Goal: Task Accomplishment & Management: Complete application form

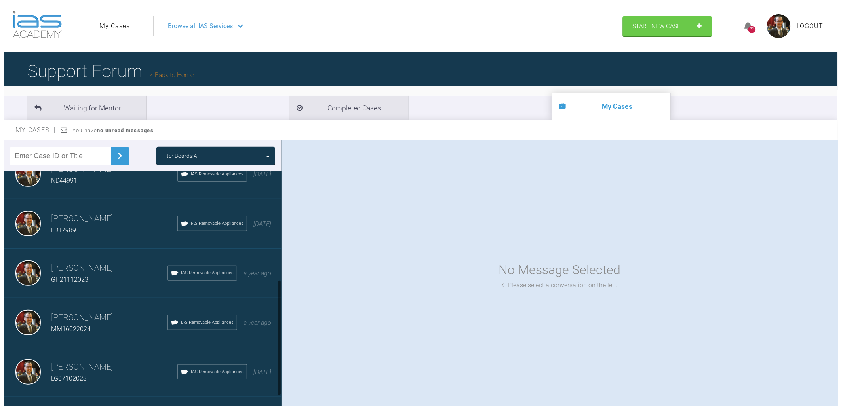
scroll to position [249, 0]
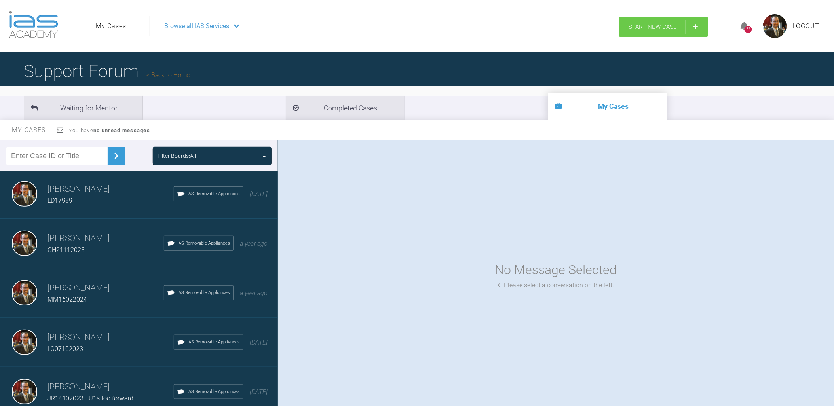
click at [665, 25] on span "Start New Case" at bounding box center [653, 26] width 48 height 7
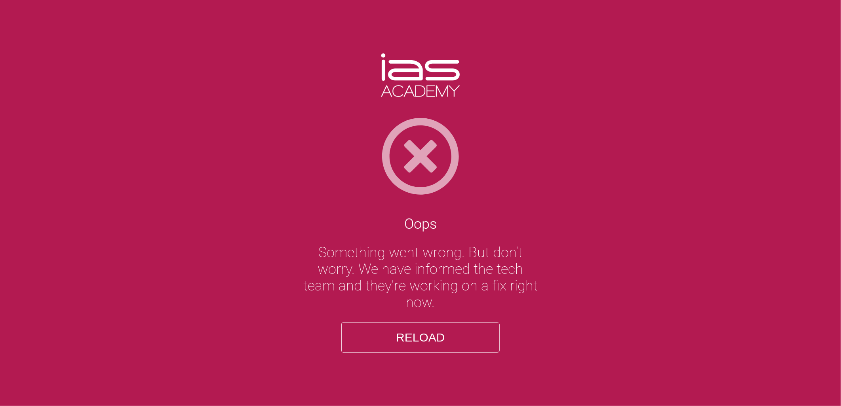
click at [432, 346] on button "Reload" at bounding box center [420, 338] width 158 height 30
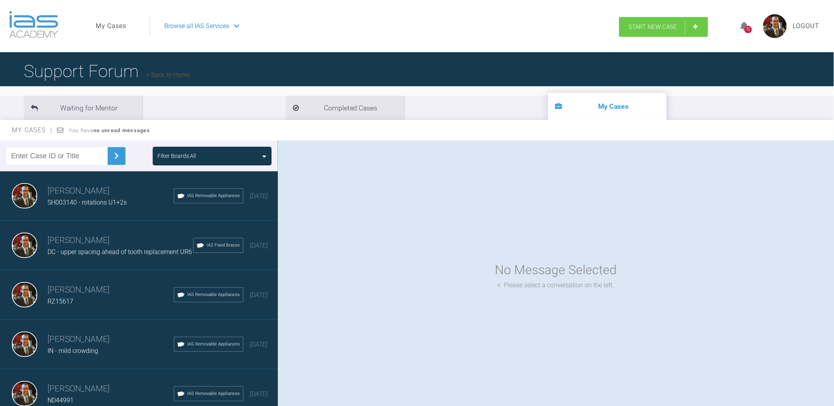
click at [696, 23] on link "Start New Case" at bounding box center [663, 27] width 89 height 20
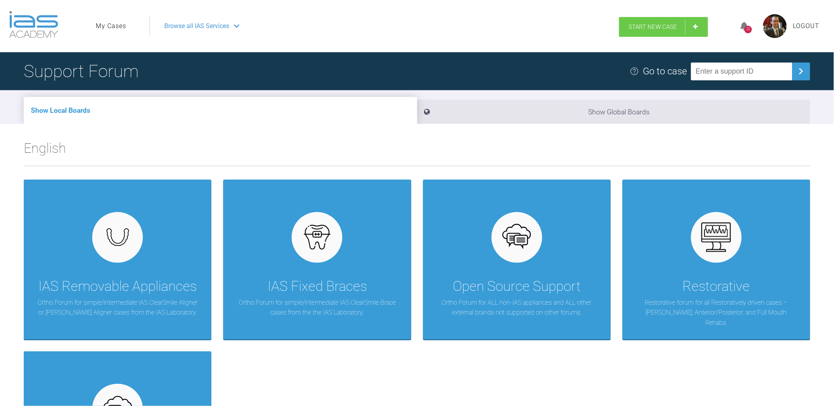
click at [654, 26] on span "Start New Case" at bounding box center [653, 26] width 48 height 7
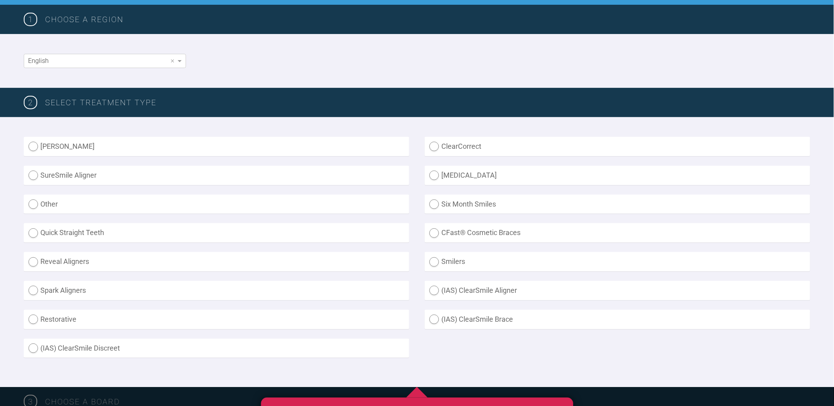
scroll to position [132, 0]
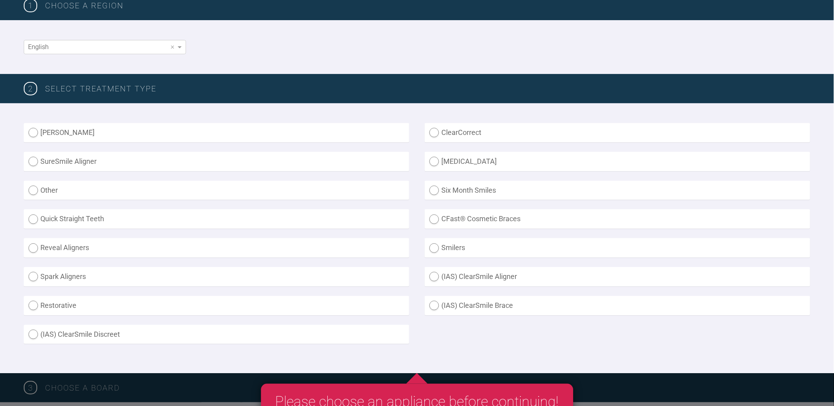
click at [434, 275] on label "(IAS) ClearSmile Aligner" at bounding box center [618, 276] width 386 height 19
radio Aligner "true"
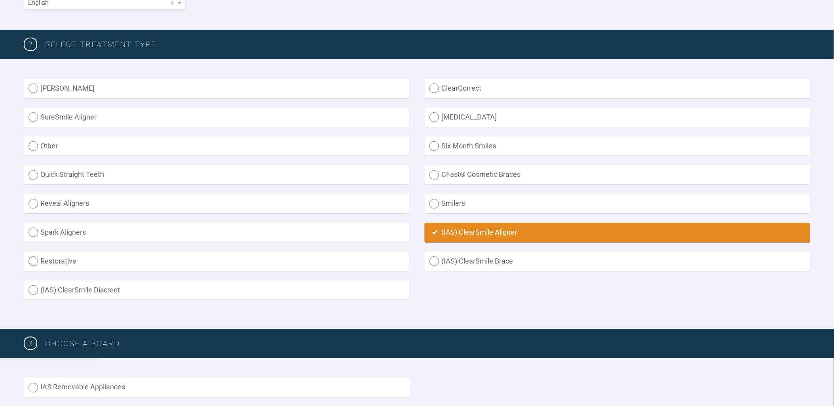
scroll to position [176, 0]
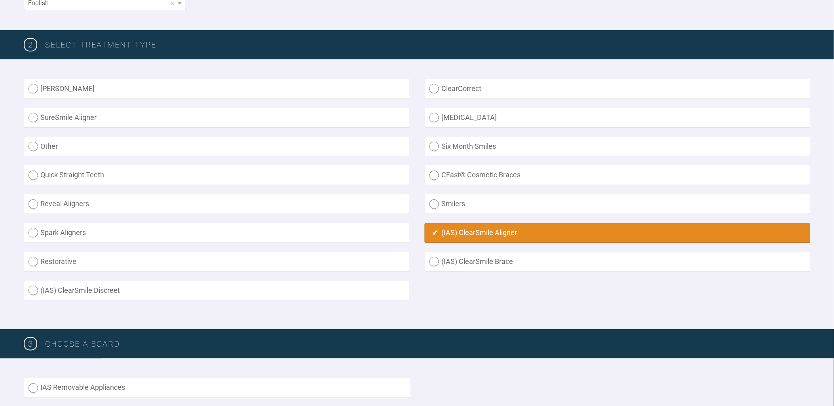
click at [34, 86] on label "[PERSON_NAME]" at bounding box center [217, 88] width 386 height 19
radio Aligner "true"
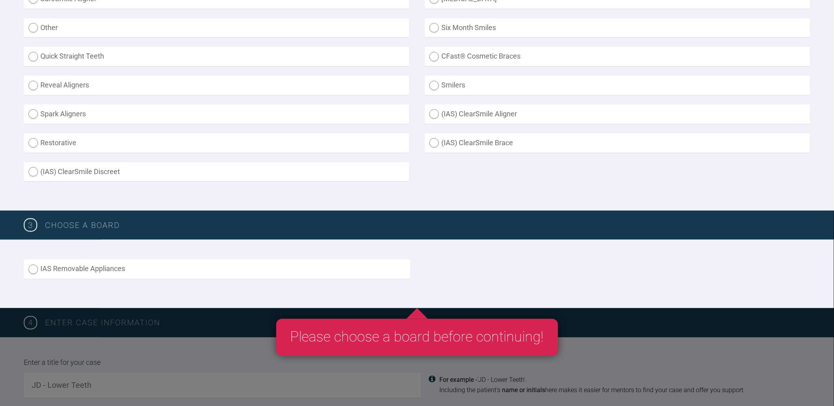
scroll to position [308, 0]
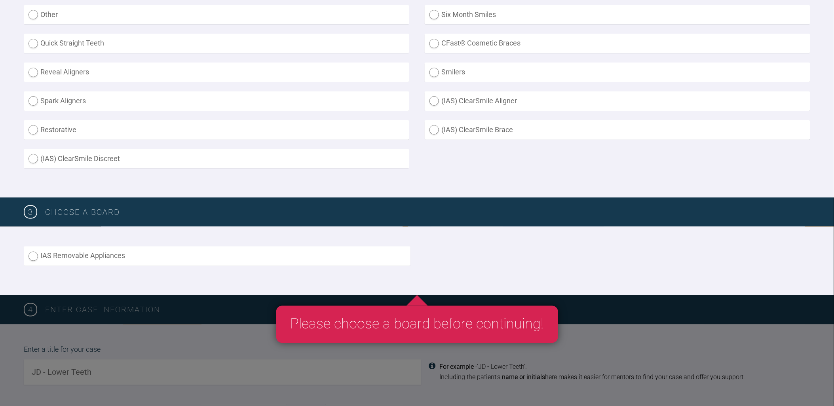
click at [433, 97] on label "(IAS) ClearSmile Aligner" at bounding box center [618, 100] width 386 height 19
radio Aligner "true"
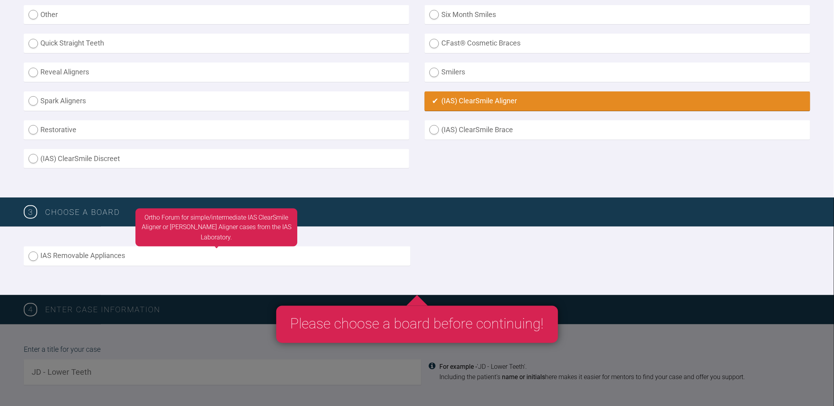
click at [29, 252] on label "IAS Removable Appliances" at bounding box center [217, 256] width 387 height 19
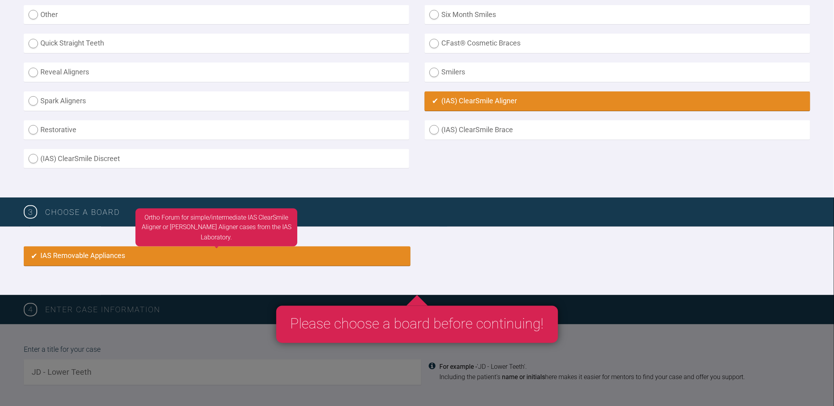
radio input "true"
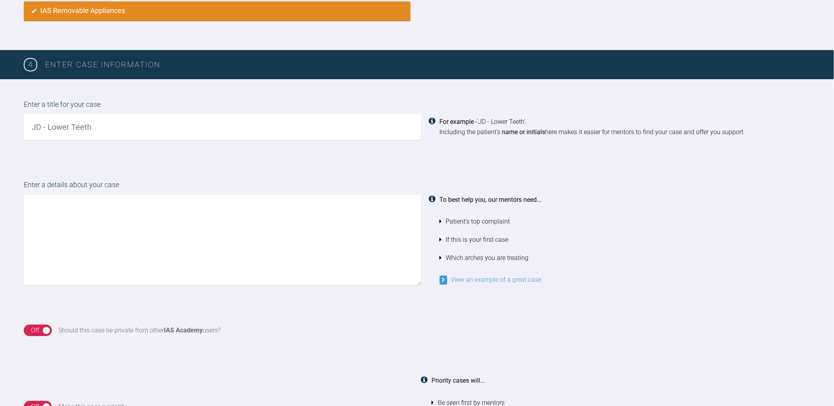
click at [29, 329] on div "On Off" at bounding box center [38, 331] width 28 height 12
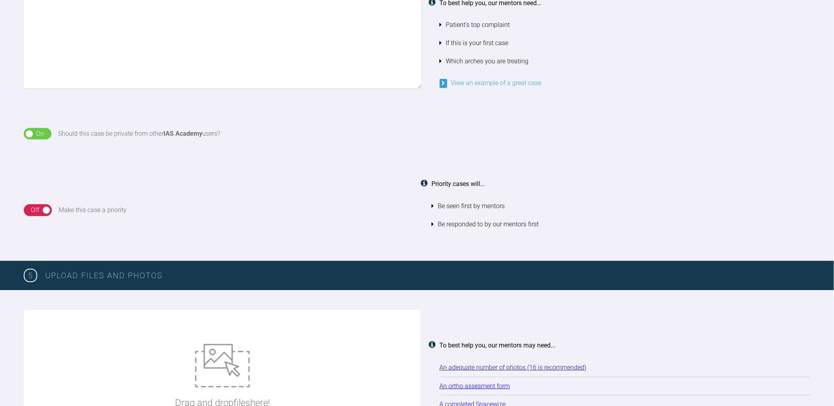
scroll to position [773, 0]
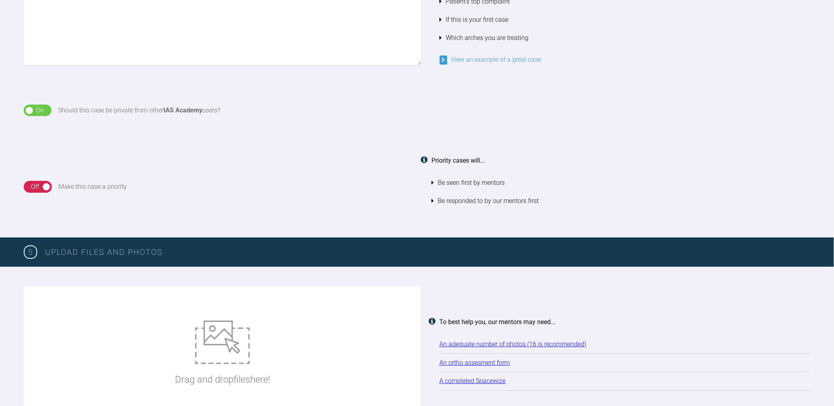
click at [30, 183] on div "On Off" at bounding box center [38, 187] width 28 height 12
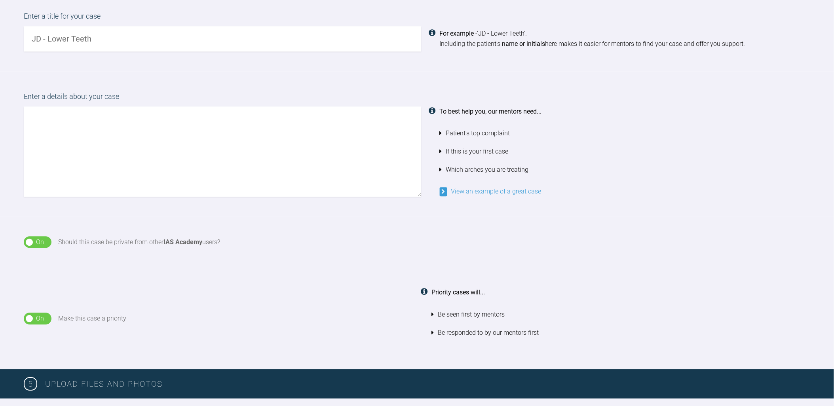
scroll to position [553, 0]
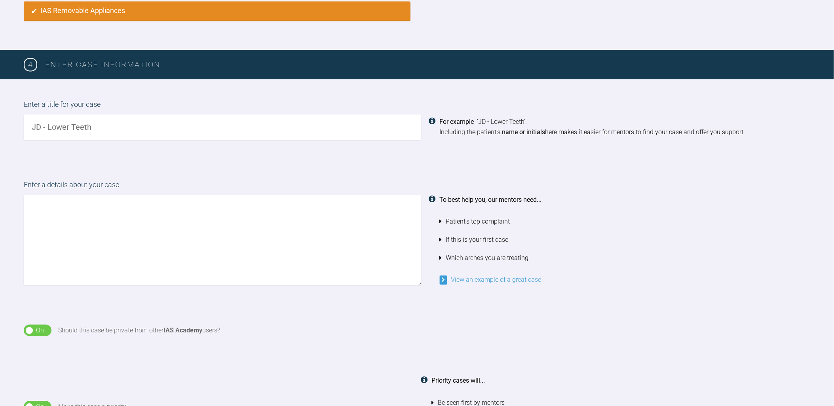
click at [67, 120] on input "text" at bounding box center [223, 126] width 398 height 25
drag, startPoint x: 38, startPoint y: 124, endPoint x: 25, endPoint y: 124, distance: 12.7
click at [25, 124] on input "rg44002" at bounding box center [223, 126] width 398 height 25
type input "RG44002"
click at [86, 240] on textarea at bounding box center [223, 240] width 398 height 90
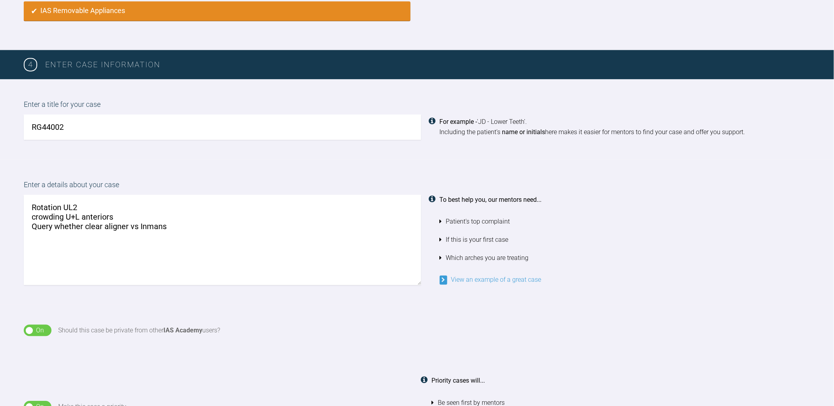
click at [33, 214] on textarea "Rotation UL2 crowding U+L anteriors Query whether clear aligner vs Inmans" at bounding box center [223, 240] width 398 height 90
click at [185, 227] on textarea "Rotation UL2 Crowding U+L anteriors Query whether clear aligner vs Inmans" at bounding box center [223, 240] width 398 height 90
click at [51, 234] on textarea "Rotation UL2 Crowding U+L anteriors Query whether clear aligner vs Inmans Pt un…" at bounding box center [223, 240] width 398 height 90
click at [268, 232] on textarea "Rotation UL2 Crowding U+L anteriors Query whether clear aligner vs Inmans Pt un…" at bounding box center [223, 240] width 398 height 90
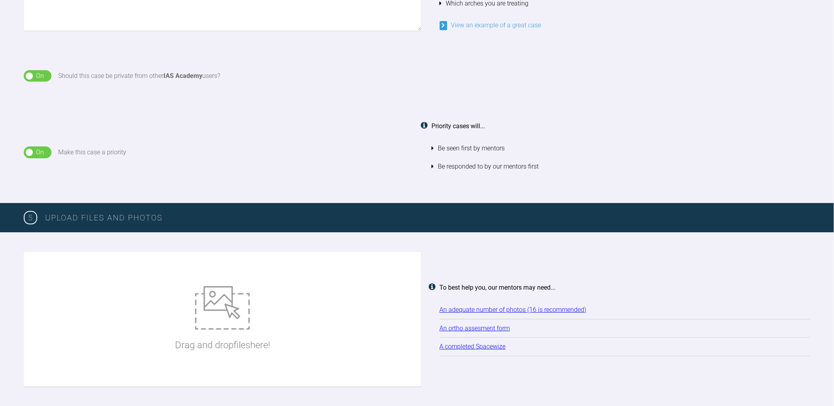
scroll to position [905, 0]
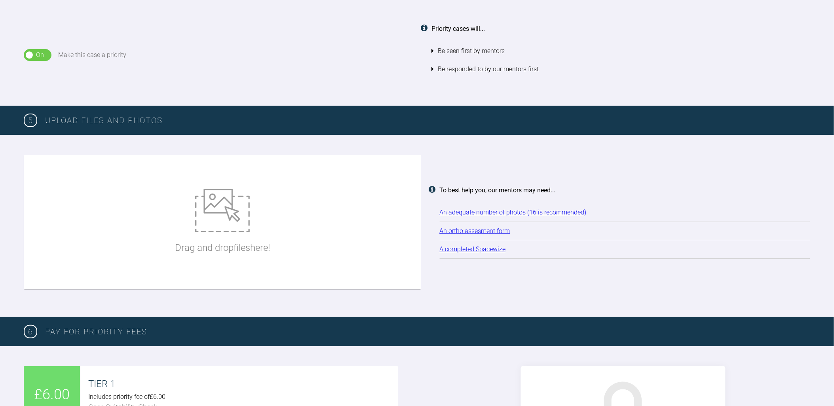
type textarea "Rotation UL2 Crowding U+L anteriors Query whether clear aligner vs Inmans Pt un…"
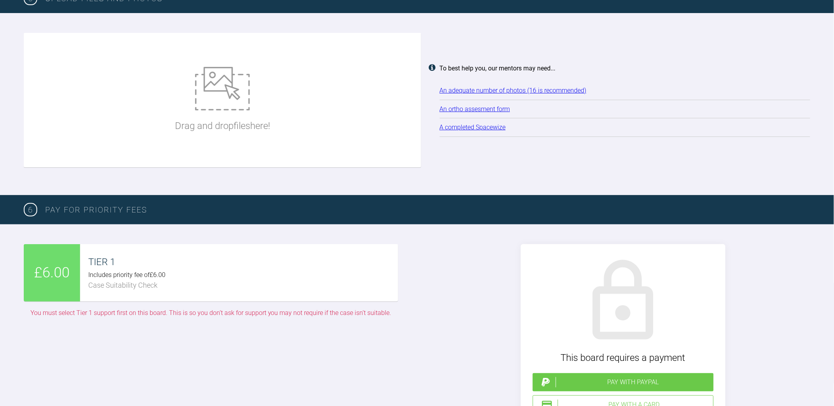
scroll to position [1037, 0]
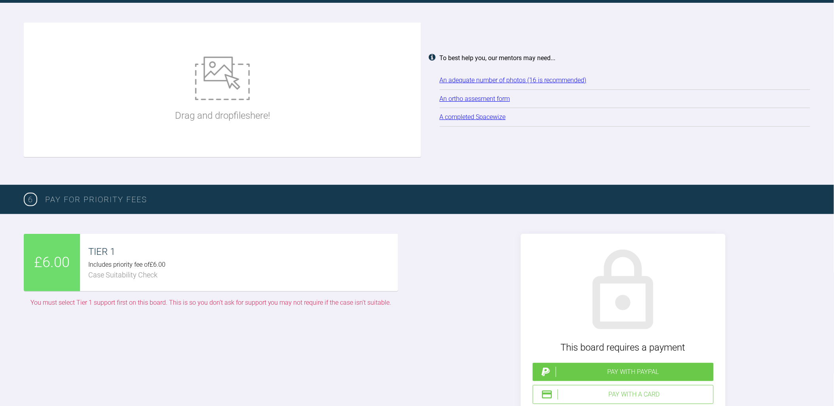
click at [218, 76] on img at bounding box center [222, 79] width 55 height 44
type input "C:\fakepath\IMG_4095.JPG"
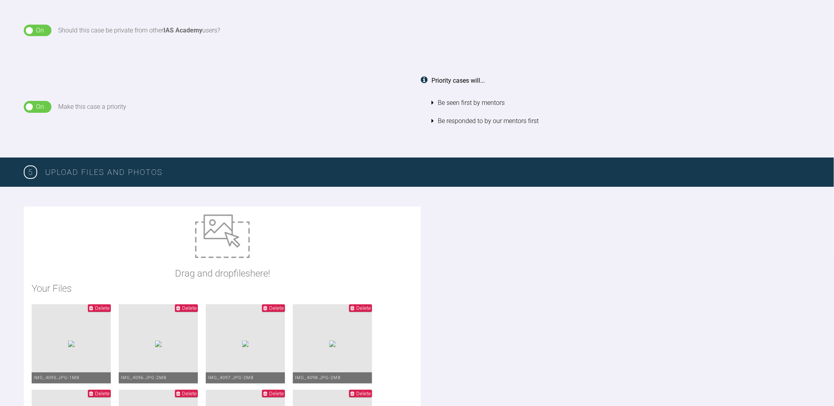
scroll to position [905, 0]
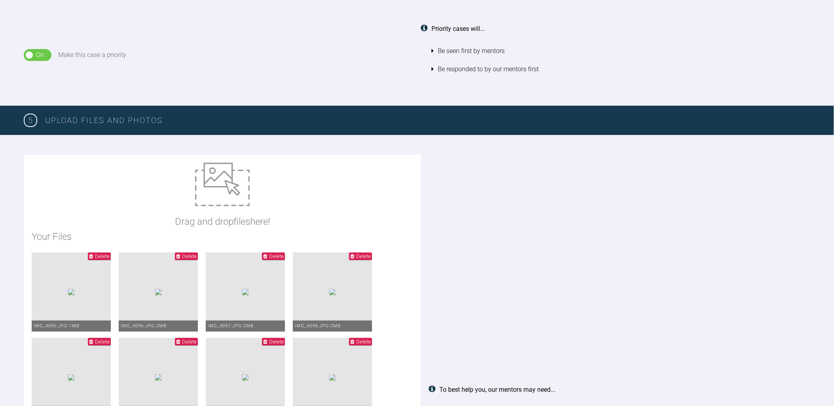
click at [247, 178] on img at bounding box center [222, 185] width 55 height 44
type input "C:\fakepath\20250815_122220.jpg"
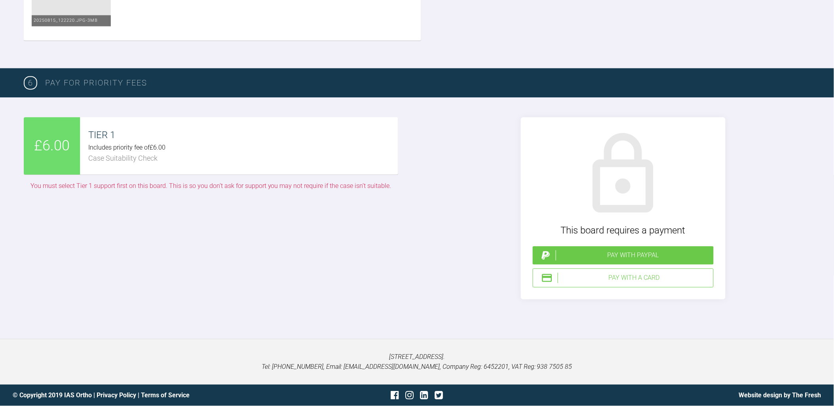
scroll to position [1873, 0]
click at [258, 143] on div "TIER 1" at bounding box center [243, 135] width 310 height 15
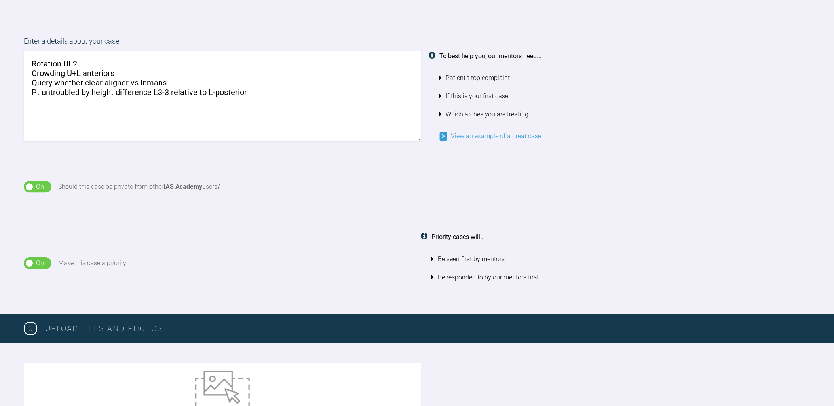
scroll to position [704, 0]
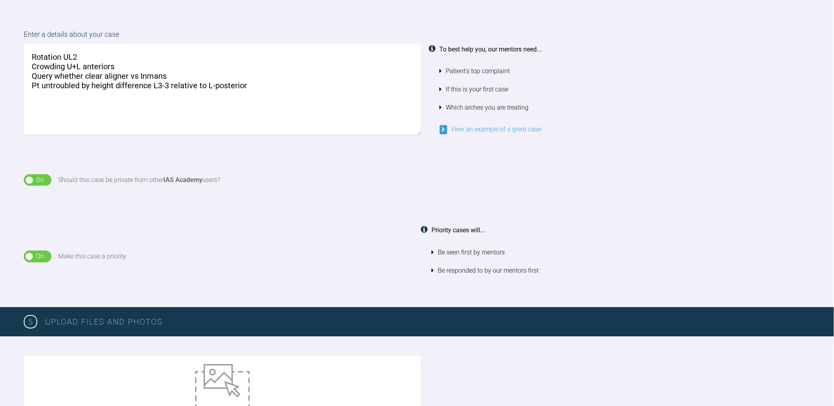
click at [44, 251] on div "On" at bounding box center [40, 256] width 8 height 10
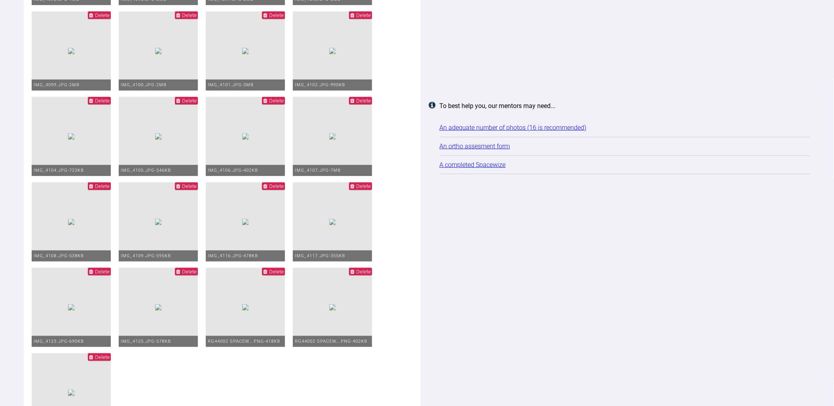
scroll to position [525, 0]
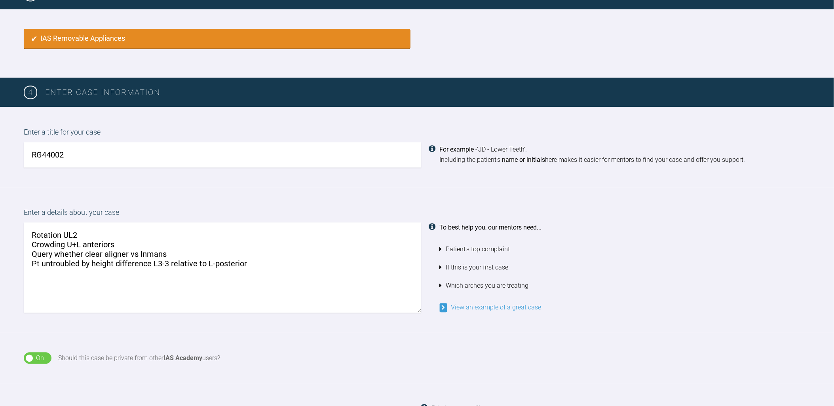
drag, startPoint x: 636, startPoint y: 287, endPoint x: 630, endPoint y: 154, distance: 133.2
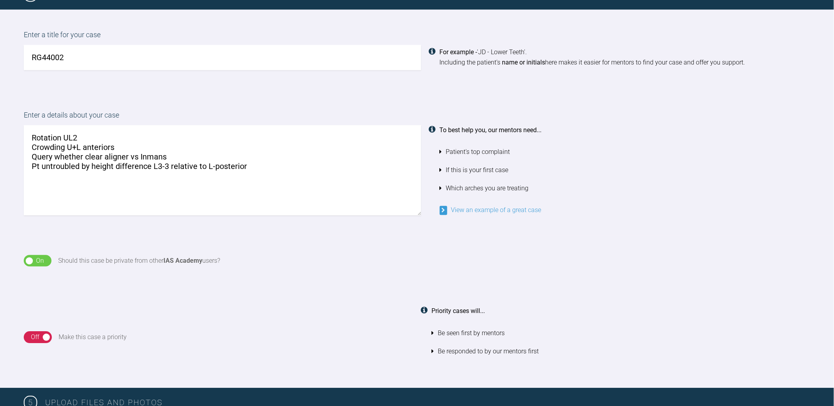
scroll to position [660, 0]
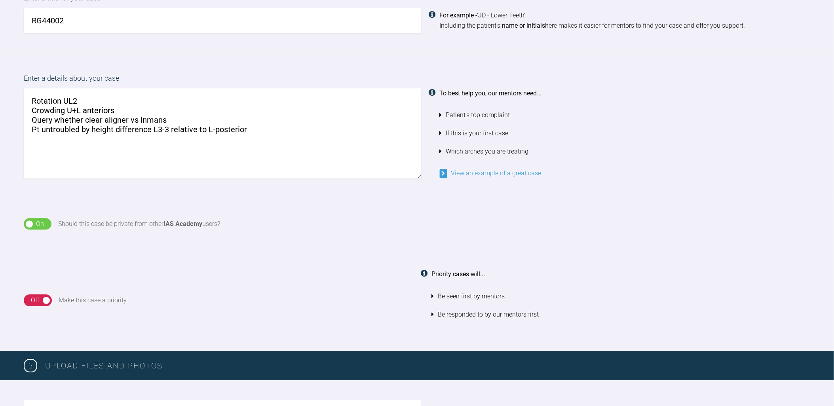
click at [37, 299] on div "Off" at bounding box center [35, 300] width 8 height 10
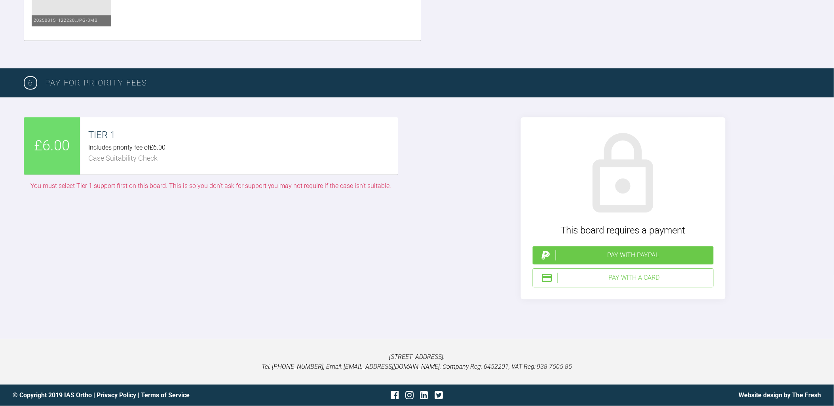
scroll to position [1891, 0]
click at [648, 284] on div "Pay with a Card" at bounding box center [623, 277] width 181 height 19
click at [618, 280] on div "Pay with a Card" at bounding box center [634, 278] width 152 height 10
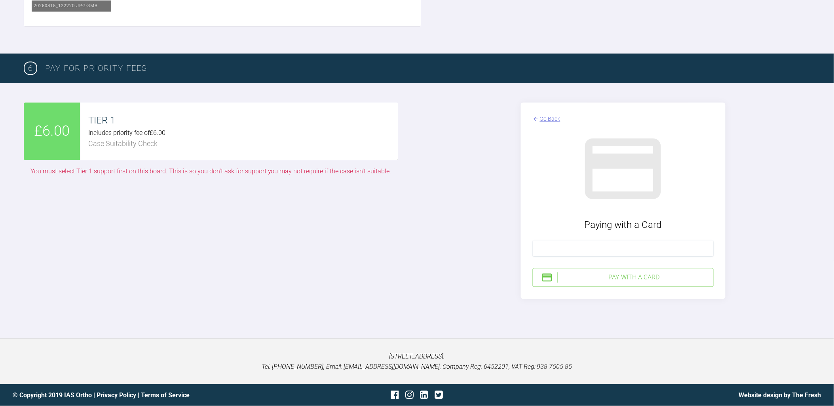
click at [662, 283] on div "Pay with a Card" at bounding box center [634, 277] width 152 height 10
